Goal: Task Accomplishment & Management: Manage account settings

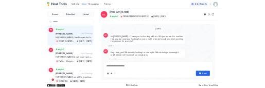
scroll to position [76, 0]
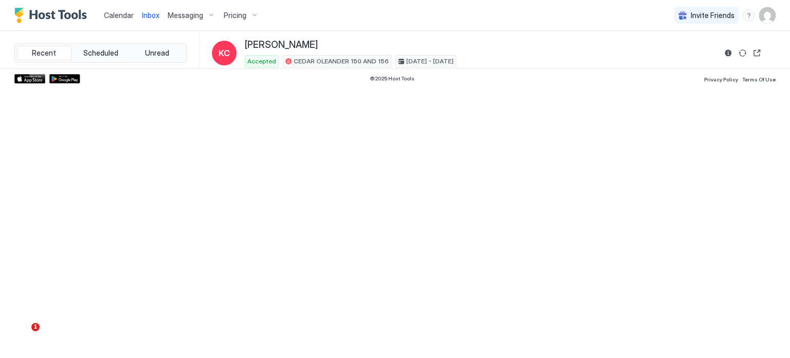
type textarea "*"
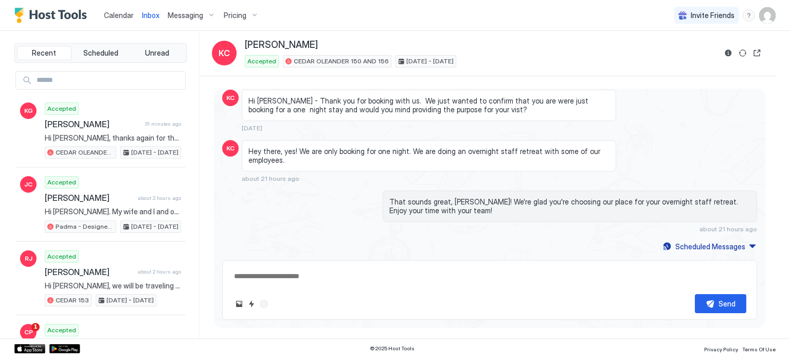
click at [124, 14] on span "Calendar" at bounding box center [119, 15] width 30 height 9
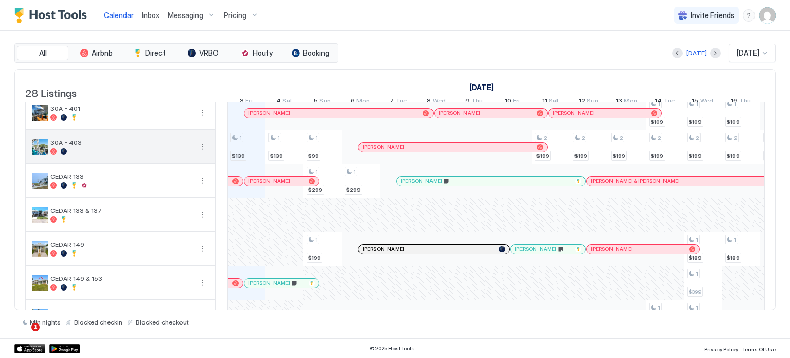
scroll to position [51, 0]
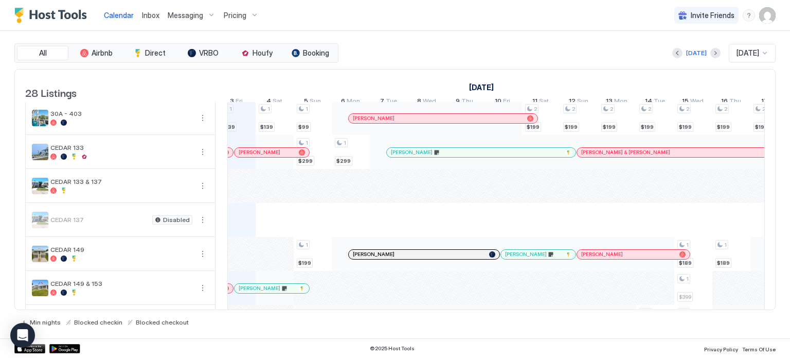
scroll to position [0, 568]
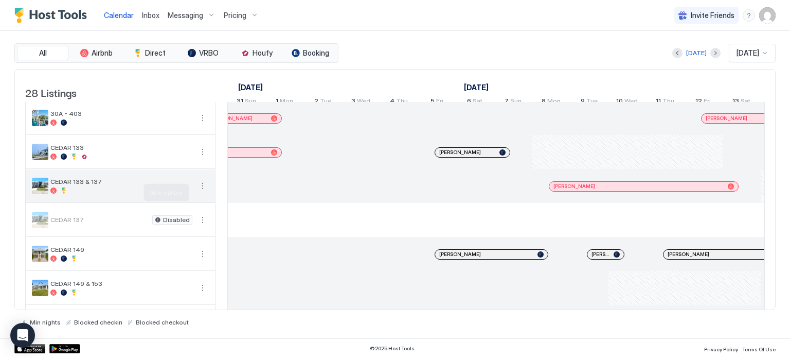
click at [202, 190] on button "More options" at bounding box center [203, 186] width 12 height 12
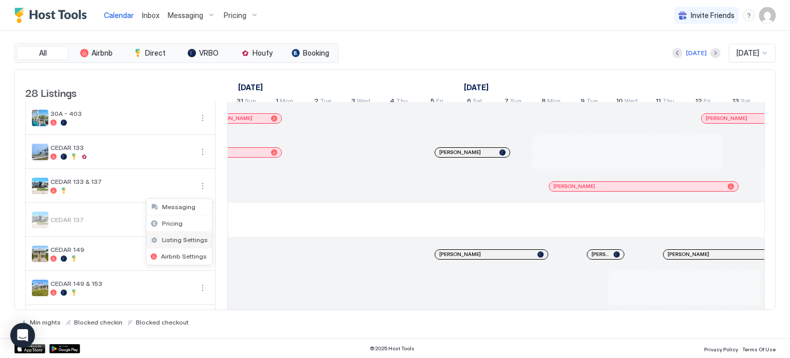
click at [191, 238] on span "Listing Settings" at bounding box center [185, 240] width 46 height 8
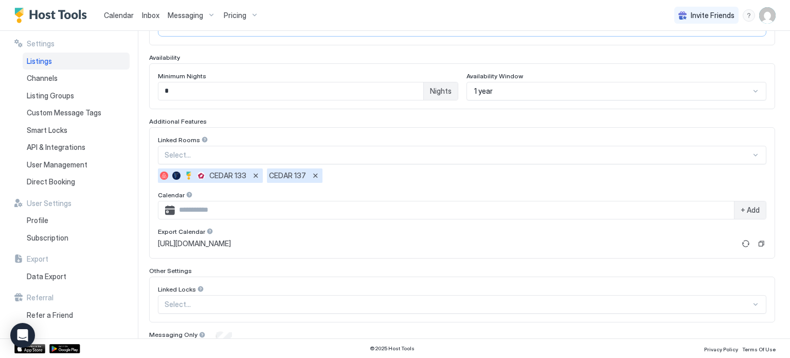
click at [123, 17] on span "Calendar" at bounding box center [119, 15] width 30 height 9
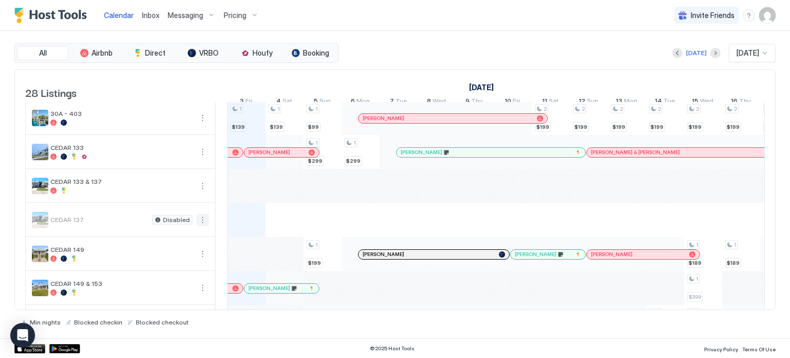
click at [203, 225] on button "More options" at bounding box center [203, 220] width 12 height 12
click at [181, 274] on span "Listing Settings" at bounding box center [185, 274] width 46 height 8
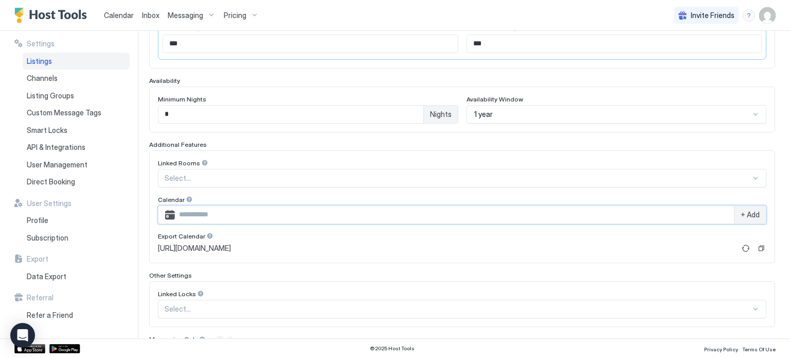
click at [430, 216] on input "Input Field" at bounding box center [454, 214] width 559 height 17
paste input "**********"
type input "**********"
drag, startPoint x: 468, startPoint y: 215, endPoint x: 152, endPoint y: 208, distance: 316.0
click at [152, 208] on div "**********" at bounding box center [462, 206] width 626 height 113
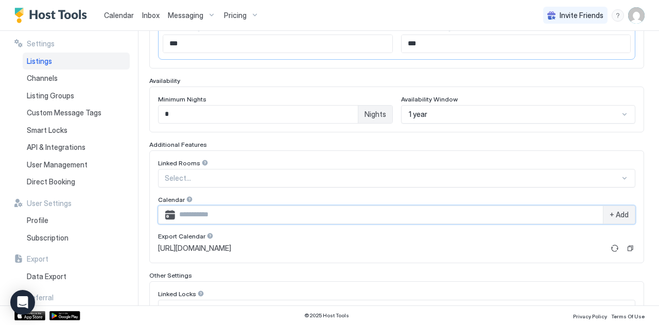
scroll to position [206, 0]
